Goal: Task Accomplishment & Management: Manage account settings

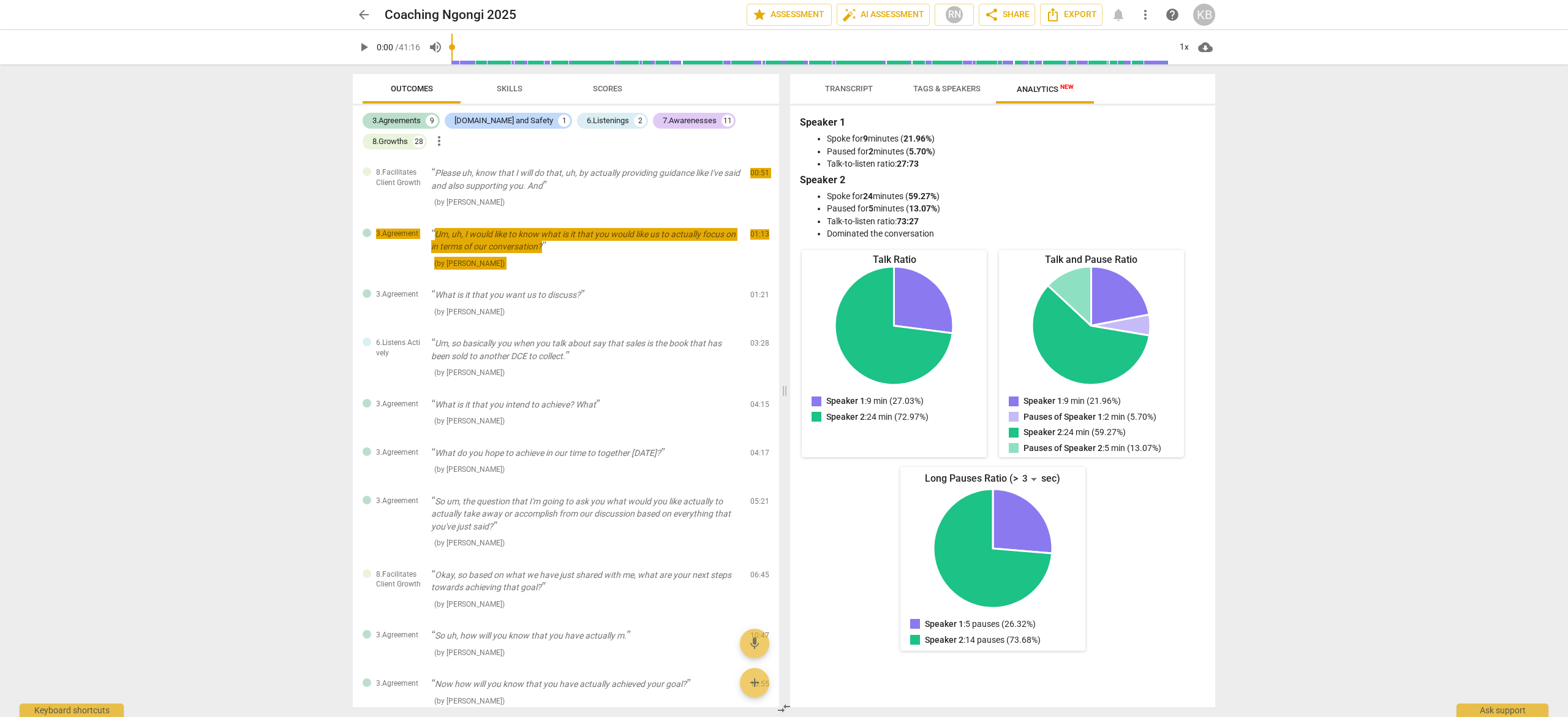
scroll to position [1325, 0]
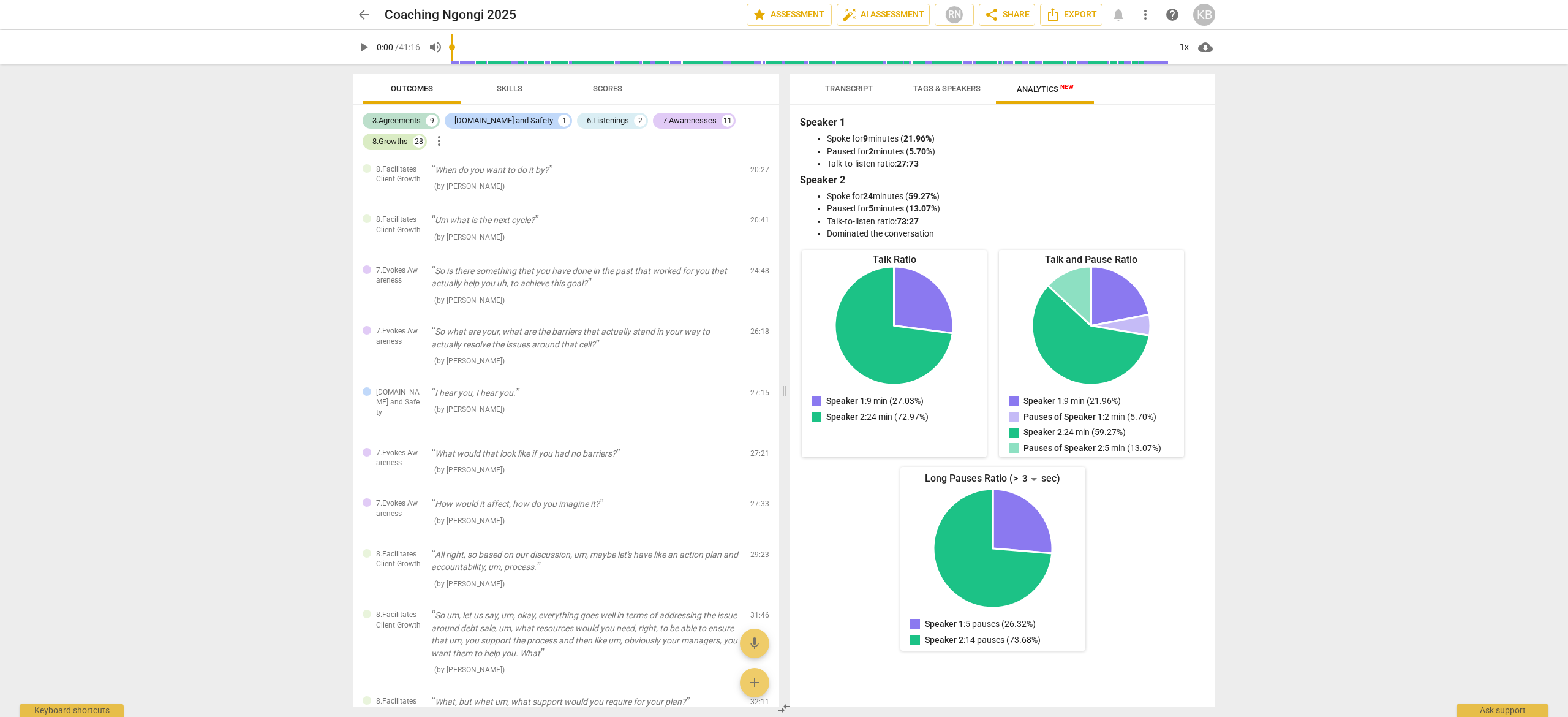
click at [408, 136] on div "8.Growths" at bounding box center [390, 142] width 36 height 12
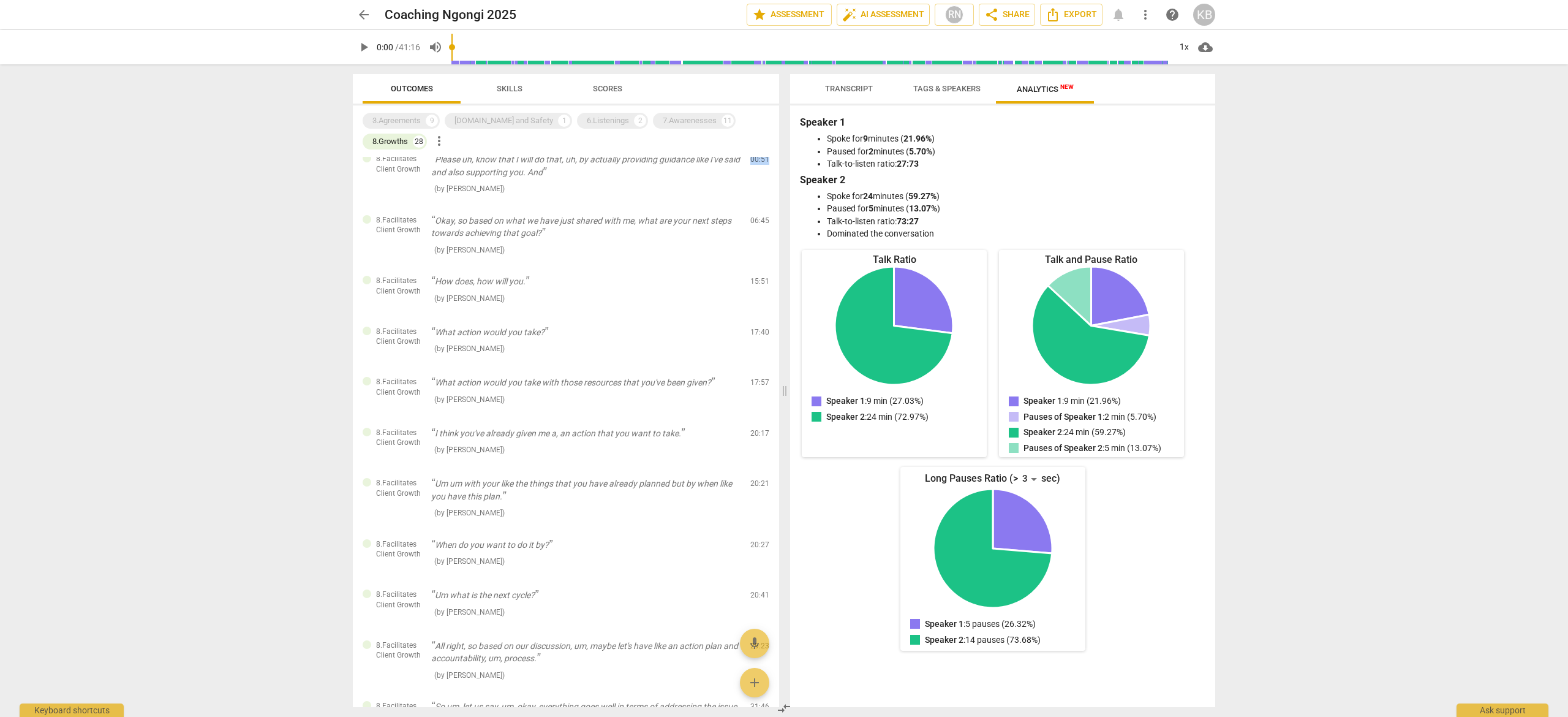
scroll to position [0, 0]
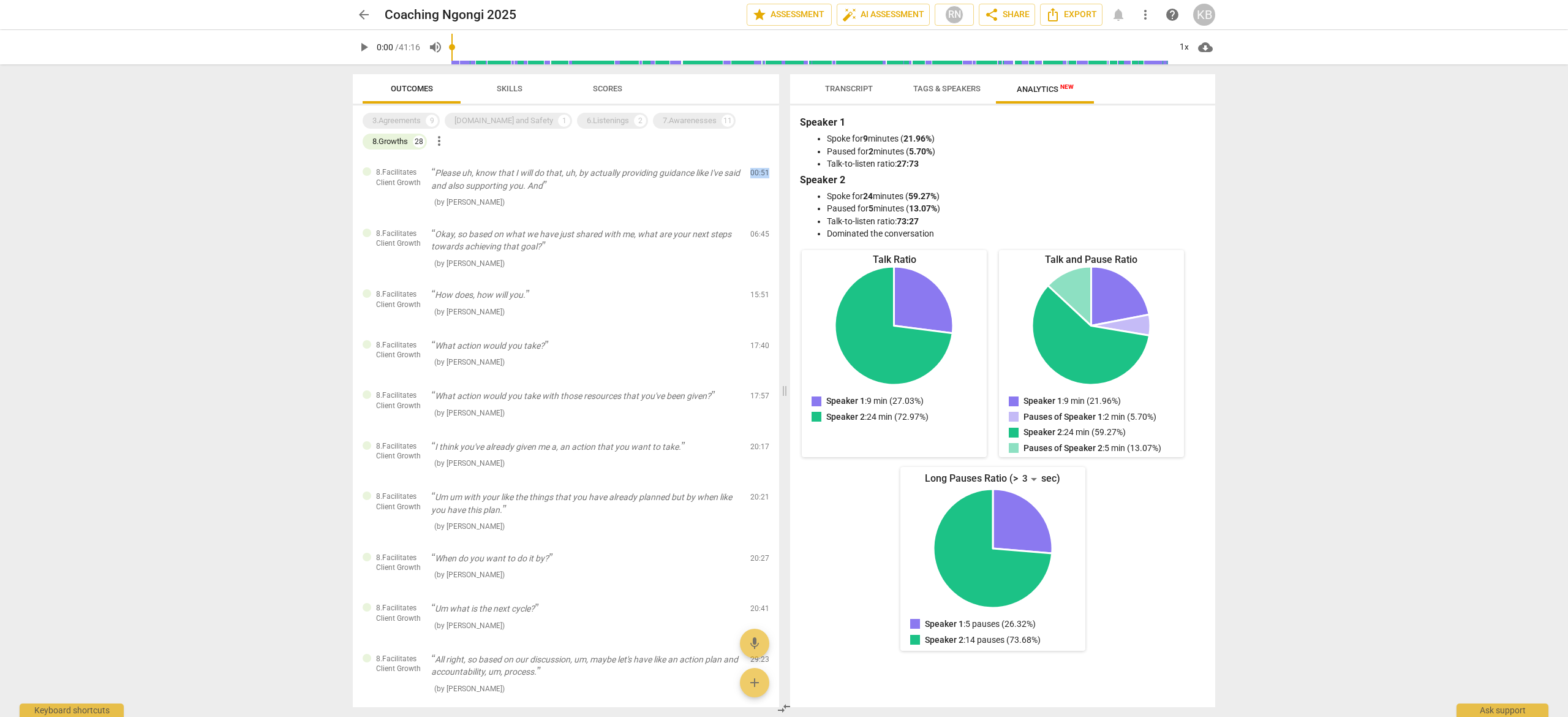
click at [953, 86] on span "Tags & Speakers" at bounding box center [946, 88] width 67 height 9
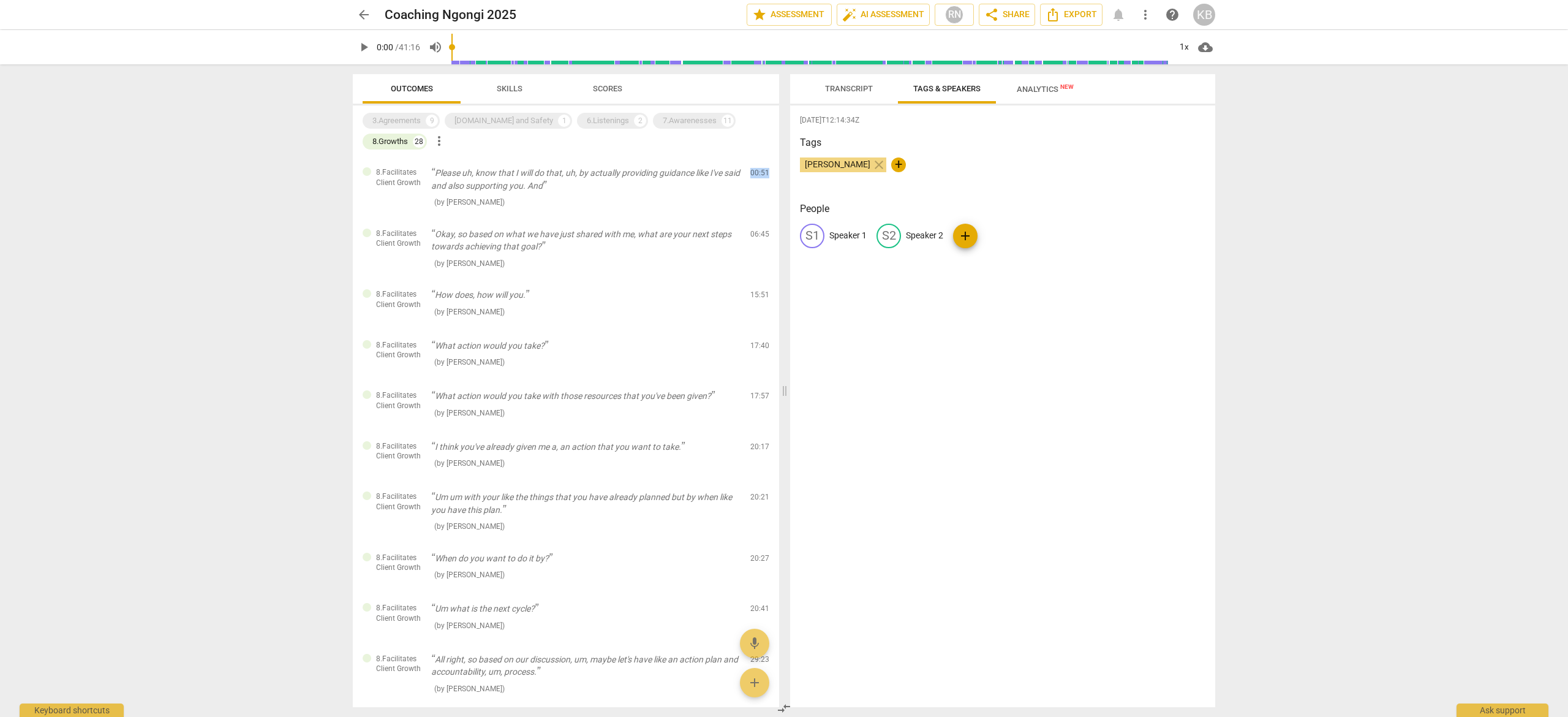
click at [851, 89] on span "Transcript" at bounding box center [849, 88] width 47 height 9
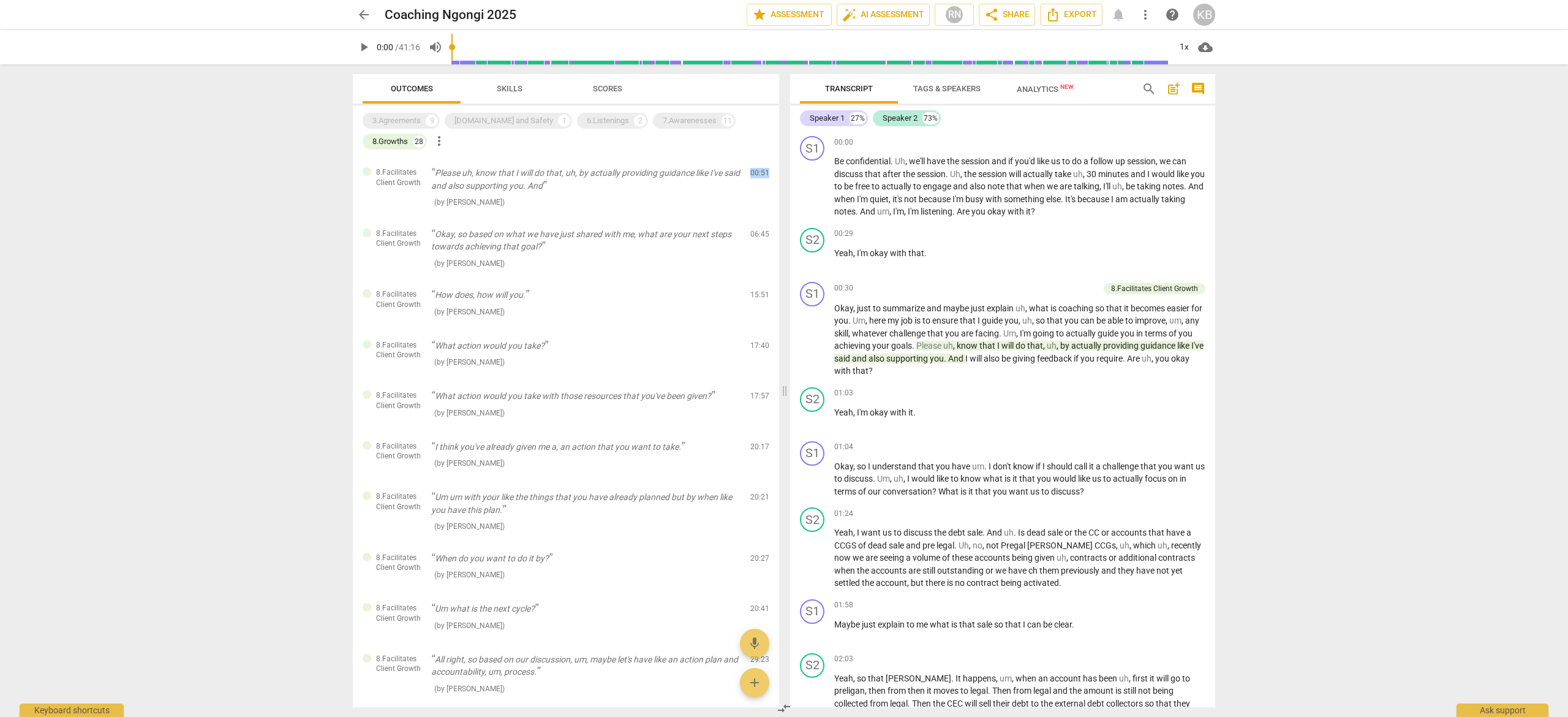
click at [422, 92] on span "Outcomes" at bounding box center [412, 88] width 42 height 9
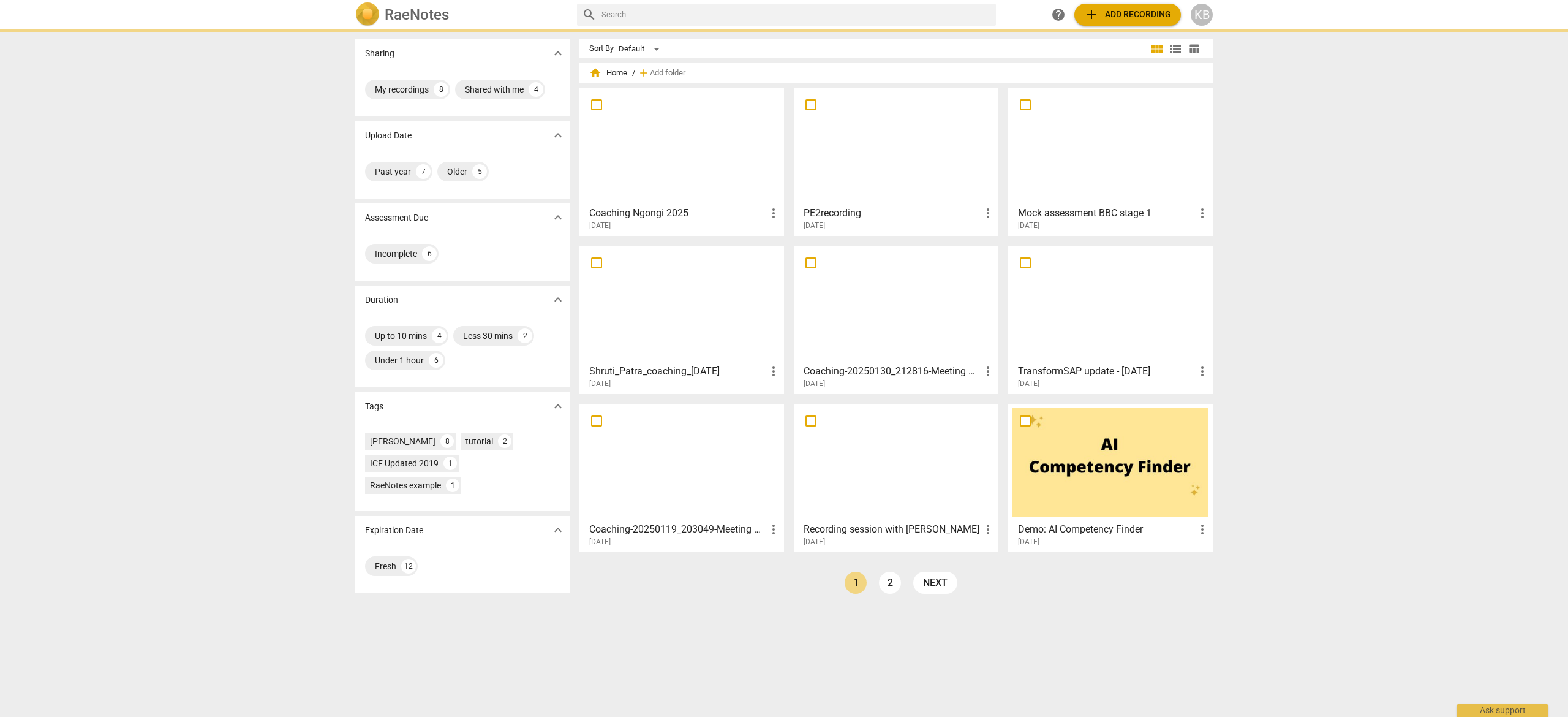
click at [667, 140] on div at bounding box center [681, 146] width 196 height 109
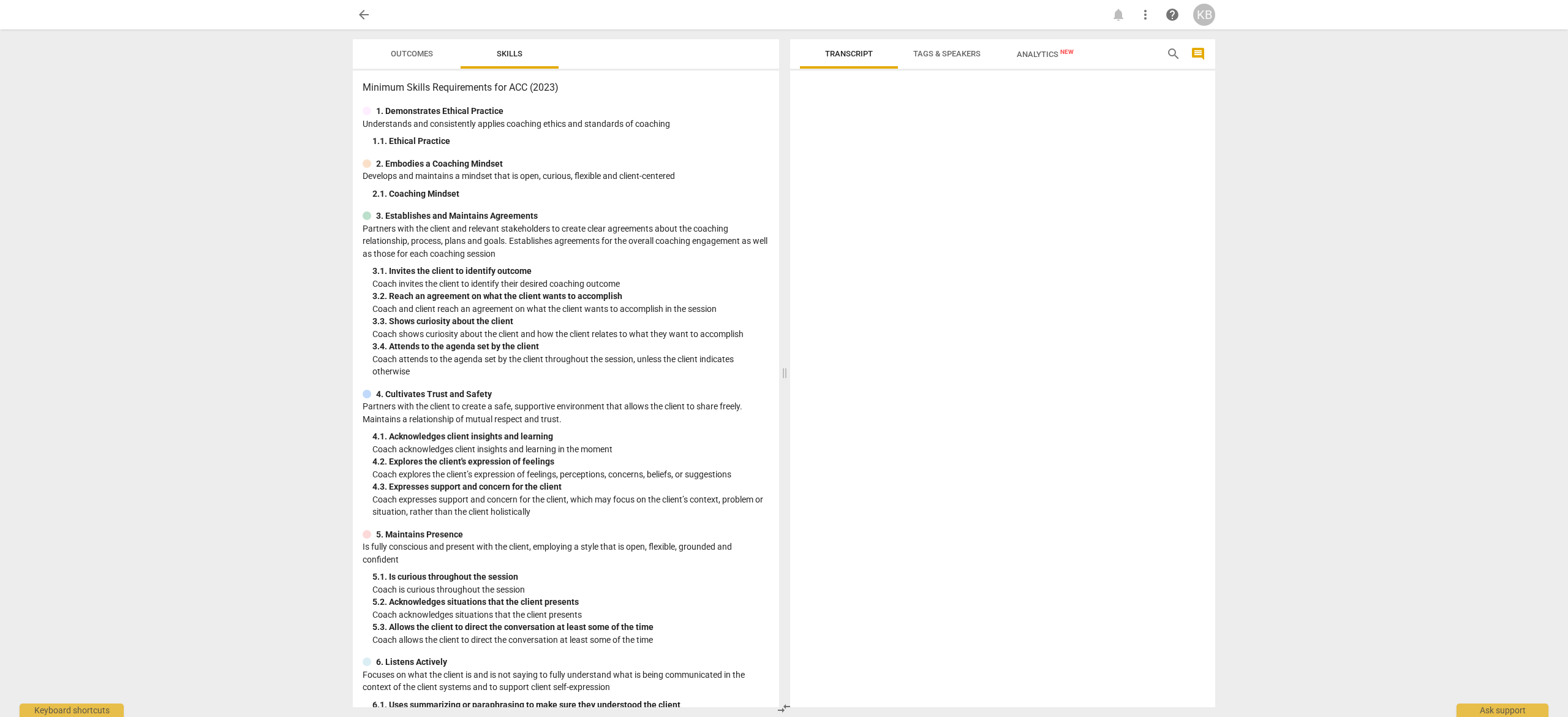
click at [411, 50] on span "Outcomes" at bounding box center [412, 53] width 42 height 9
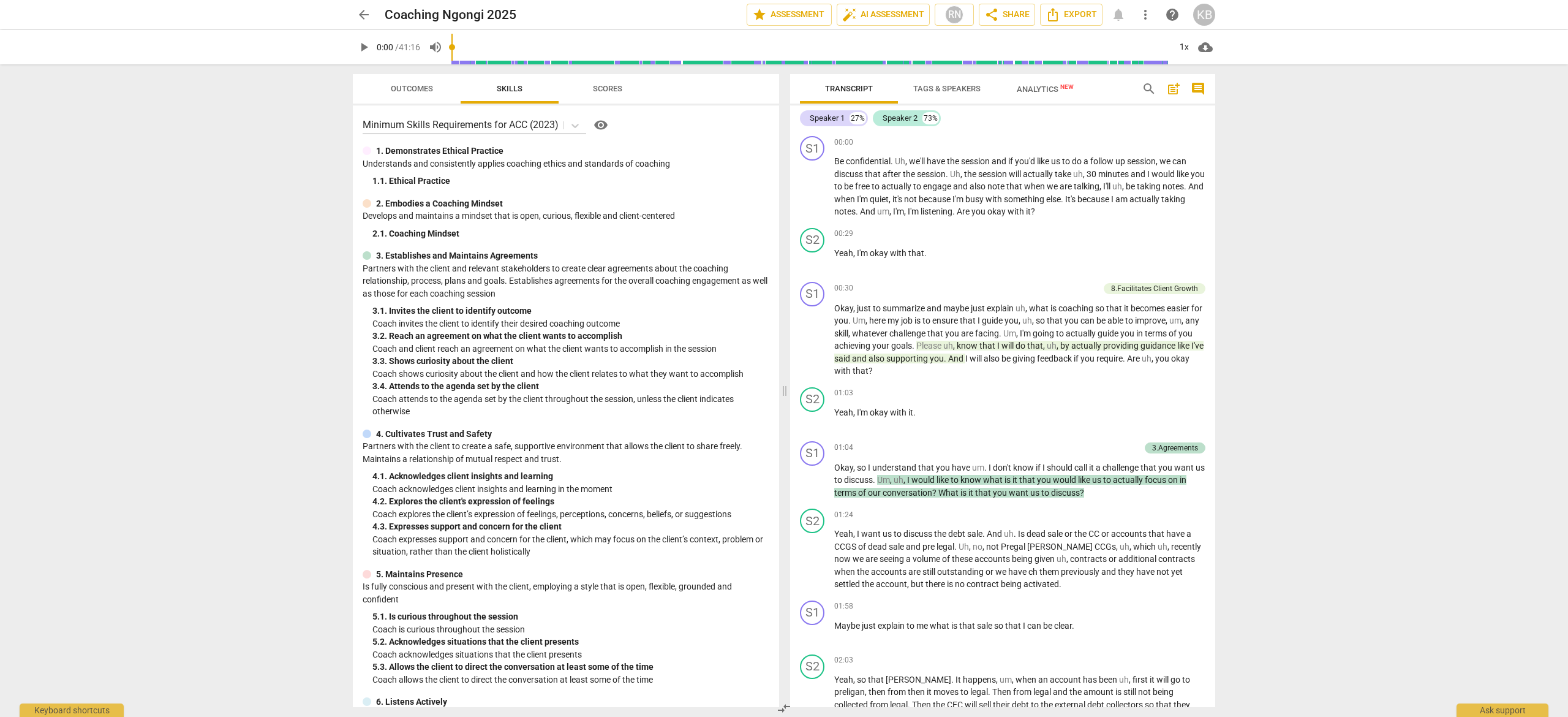
click at [417, 82] on span "Outcomes" at bounding box center [412, 89] width 72 height 17
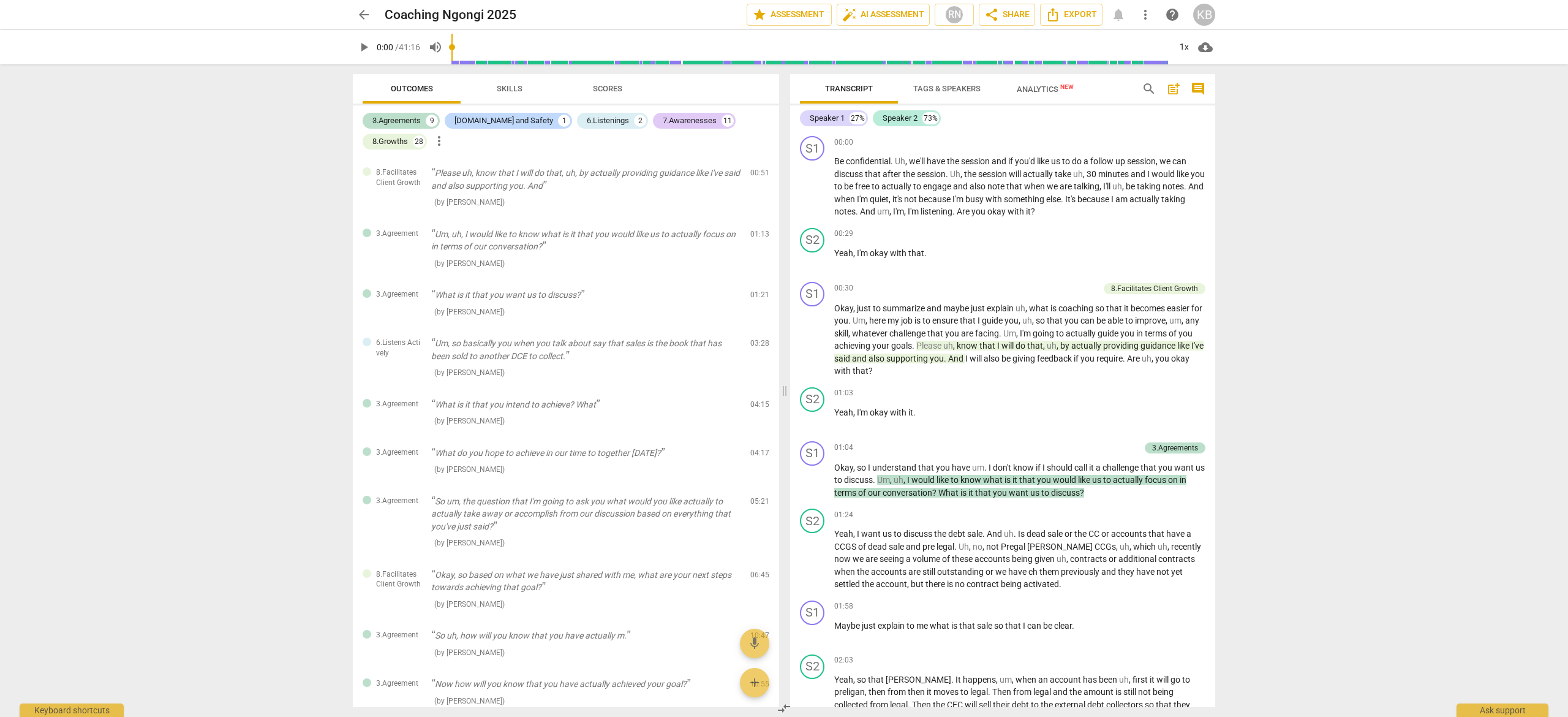
click at [1206, 19] on div "KB" at bounding box center [1204, 14] width 22 height 22
click at [1221, 293] on li "Logout" at bounding box center [1240, 296] width 93 height 30
